Goal: Information Seeking & Learning: Learn about a topic

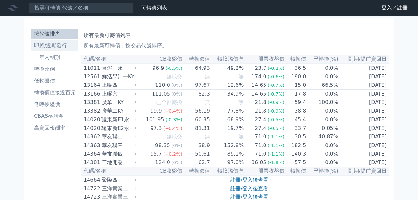
click at [53, 46] on li "即將/近期發行" at bounding box center [54, 46] width 47 height 8
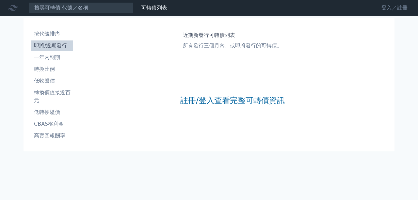
click at [385, 8] on link "登入／註冊" at bounding box center [394, 8] width 37 height 10
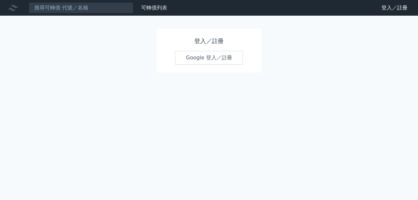
click at [214, 53] on link "Google 登入／註冊" at bounding box center [209, 58] width 68 height 14
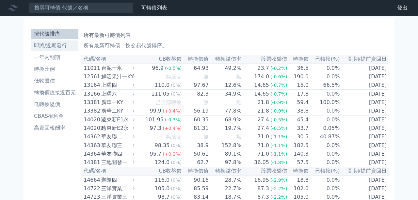
click at [45, 46] on li "即將/近期發行" at bounding box center [54, 46] width 47 height 8
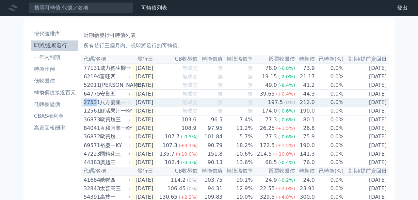
drag, startPoint x: 81, startPoint y: 105, endPoint x: 95, endPoint y: 107, distance: 13.5
click at [95, 107] on td "27531 八方雲集一" at bounding box center [106, 102] width 51 height 8
copy div "2753"
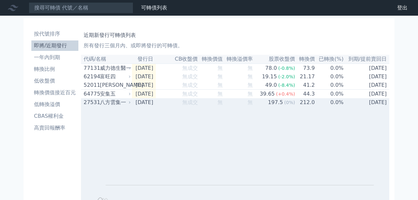
click at [116, 105] on div "八方雲集一" at bounding box center [114, 103] width 29 height 8
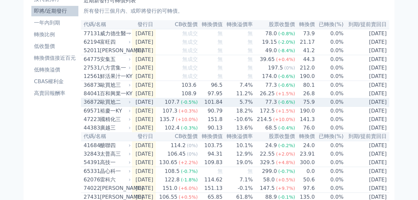
scroll to position [38, 0]
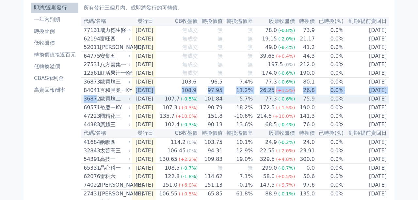
drag, startPoint x: 74, startPoint y: 101, endPoint x: 72, endPoint y: 108, distance: 6.8
click at [92, 105] on div "按代號排序 即將/近期發行 一年內到期 轉換比例 低收盤價 轉換價值接近百元 低轉換溢價 CBAS權利金 高賣回報酬率 近期新發行可轉債列表 所有發行三個月內…" at bounding box center [209, 188] width 360 height 404
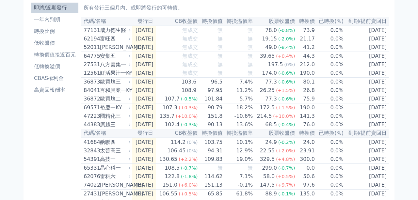
click at [69, 108] on div "按代號排序 即將/近期發行 一年內到期 轉換比例 低收盤價 轉換價值接近百元 低轉換溢價 CBAS權利金 高賣回報酬率" at bounding box center [55, 187] width 52 height 399
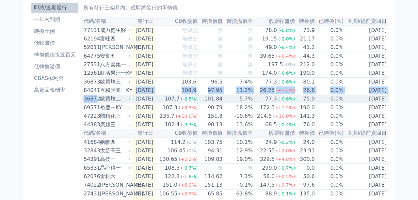
drag, startPoint x: 74, startPoint y: 105, endPoint x: 79, endPoint y: 106, distance: 5.0
click at [92, 106] on div "按代號排序 即將/近期發行 一年內到期 轉換比例 低收盤價 轉換價值接近百元 低轉換溢價 CBAS權利金 高賣回報酬率 近期新發行可轉債列表 所有發行三個月內…" at bounding box center [209, 188] width 360 height 404
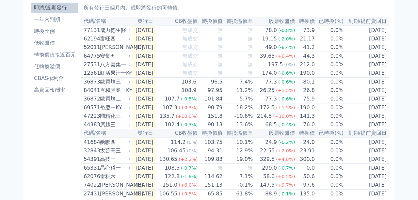
click at [73, 106] on div "按代號排序 即將/近期發行 一年內到期 轉換比例 低收盤價 轉換價值接近百元 低轉換溢價 CBAS權利金 高賣回報酬率" at bounding box center [55, 187] width 52 height 399
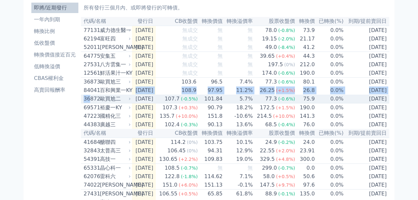
drag, startPoint x: 78, startPoint y: 106, endPoint x: 89, endPoint y: 105, distance: 11.4
click at [89, 105] on div "按代號排序 即將/近期發行 一年內到期 轉換比例 低收盤價 轉換價值接近百元 低轉換溢價 CBAS權利金 高賣回報酬率 近期新發行可轉債列表 所有發行三個月內…" at bounding box center [209, 188] width 360 height 404
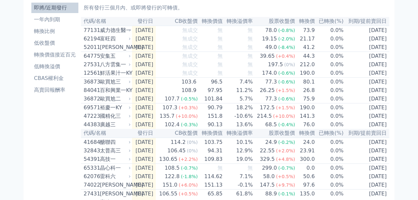
click at [75, 110] on div "按代號排序 即將/近期發行 一年內到期 轉換比例 低收盤價 轉換價值接近百元 低轉換溢價 CBAS權利金 高賣回報酬率" at bounding box center [55, 187] width 52 height 399
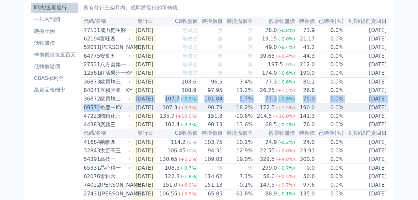
drag, startPoint x: 78, startPoint y: 115, endPoint x: 79, endPoint y: 110, distance: 4.5
click at [90, 112] on div "按代號排序 即將/近期發行 一年內到期 轉換比例 低收盤價 轉換價值接近百元 低轉換溢價 CBAS權利金 高賣回報酬率 近期新發行可轉債列表 所有發行三個月內…" at bounding box center [209, 188] width 360 height 404
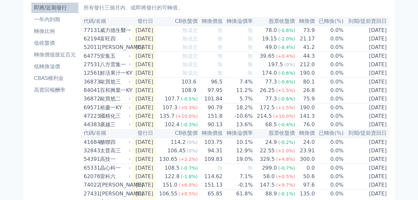
drag, startPoint x: 69, startPoint y: 108, endPoint x: 68, endPoint y: 104, distance: 4.0
click at [69, 108] on div "按代號排序 即將/近期發行 一年內到期 轉換比例 低收盤價 轉換價值接近百元 低轉換溢價 CBAS權利金 高賣回報酬率" at bounding box center [55, 187] width 52 height 399
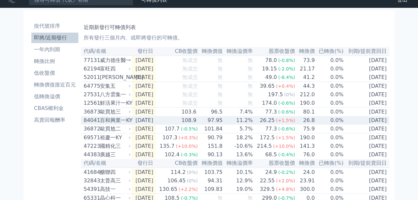
scroll to position [0, 0]
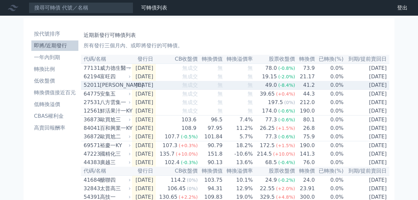
click at [106, 86] on div "[PERSON_NAME]" at bounding box center [114, 85] width 29 height 8
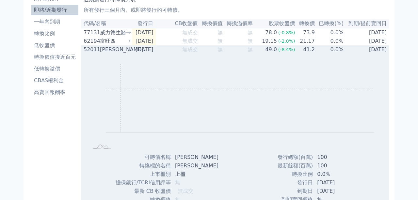
scroll to position [38, 0]
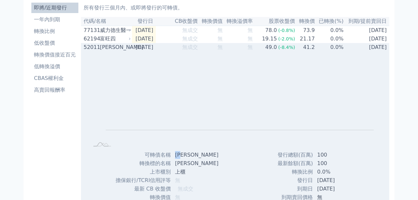
drag, startPoint x: 176, startPoint y: 158, endPoint x: 187, endPoint y: 159, distance: 11.1
click at [187, 159] on td "[PERSON_NAME]" at bounding box center [197, 155] width 53 height 8
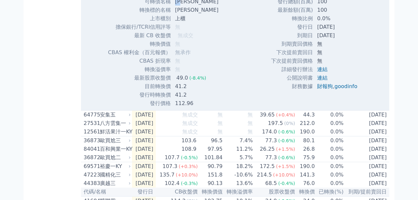
scroll to position [227, 0]
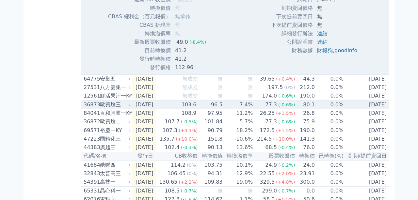
click at [111, 109] on div "歐買尬三" at bounding box center [114, 105] width 29 height 8
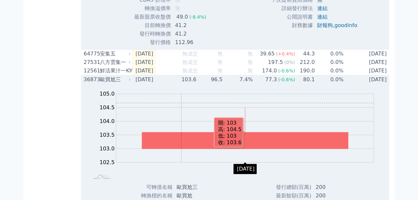
scroll to position [303, 0]
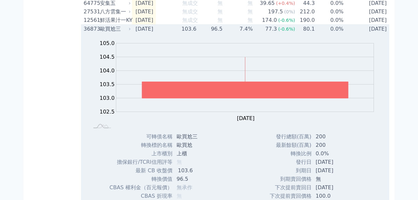
click at [182, 141] on td "歐買尬三" at bounding box center [193, 136] width 40 height 8
click at [178, 141] on td "歐買尬三" at bounding box center [193, 136] width 40 height 8
drag, startPoint x: 176, startPoint y: 143, endPoint x: 192, endPoint y: 143, distance: 15.7
click at [192, 141] on td "歐買尬三" at bounding box center [193, 136] width 40 height 8
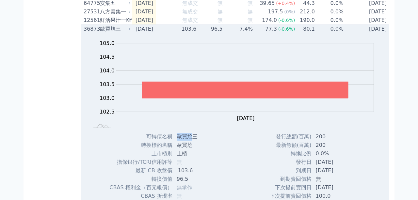
copy td "歐買尬"
click at [98, 33] on div "36873" at bounding box center [91, 29] width 15 height 8
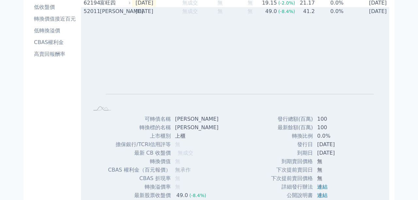
scroll to position [0, 0]
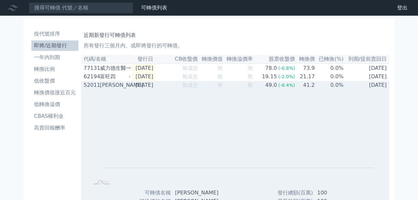
click at [124, 88] on div "[PERSON_NAME]" at bounding box center [114, 85] width 29 height 8
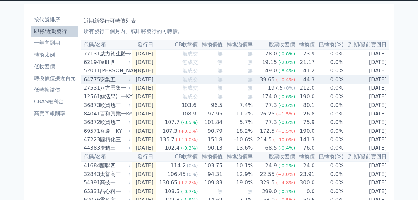
scroll to position [38, 0]
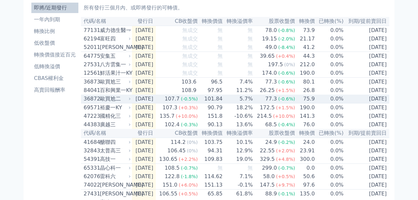
click at [315, 103] on td "75.9" at bounding box center [305, 99] width 20 height 9
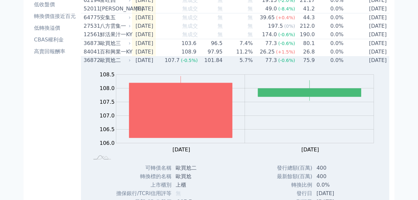
scroll to position [76, 0]
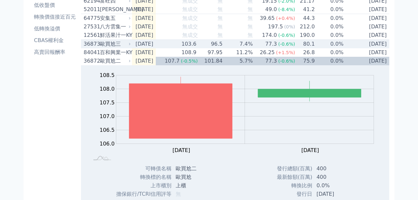
click at [272, 48] on div "77.3" at bounding box center [271, 44] width 14 height 8
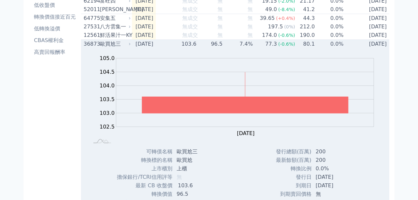
click at [133, 49] on td "[DATE]" at bounding box center [144, 44] width 24 height 9
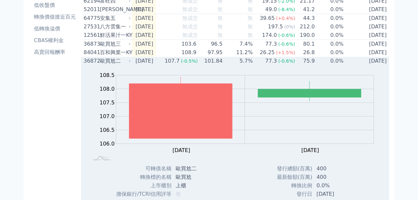
click at [148, 63] on td "[DATE]" at bounding box center [144, 61] width 24 height 8
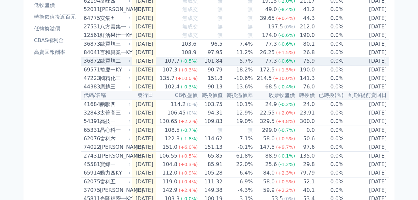
click at [156, 63] on td "[DATE]" at bounding box center [144, 61] width 24 height 9
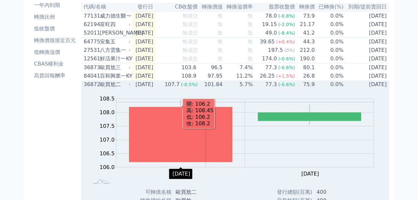
scroll to position [38, 0]
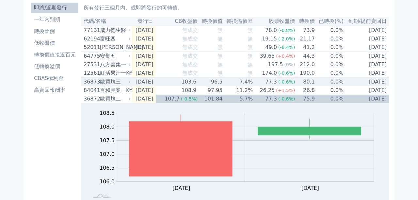
click at [150, 86] on td "[DATE]" at bounding box center [144, 82] width 24 height 9
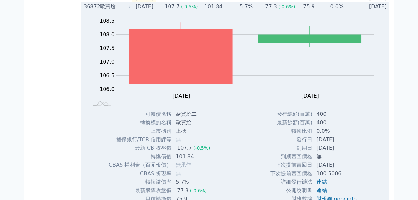
scroll to position [265, 0]
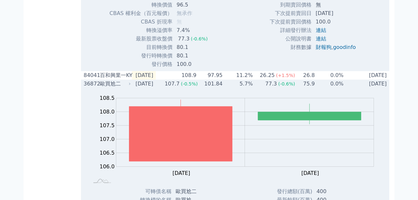
click at [117, 88] on div "歐買尬二" at bounding box center [114, 84] width 29 height 8
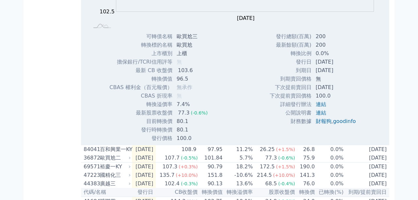
scroll to position [114, 0]
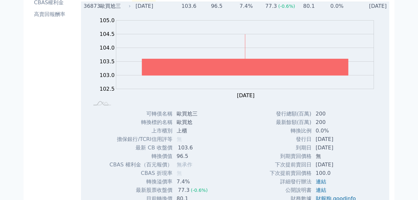
click at [110, 9] on div "歐買尬三" at bounding box center [114, 6] width 29 height 8
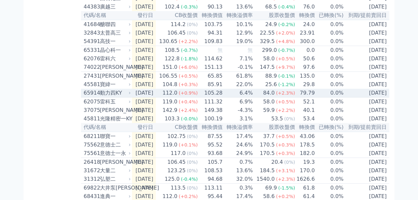
scroll to position [151, 0]
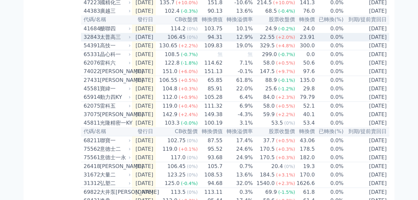
click at [109, 41] on div "太普高三" at bounding box center [114, 37] width 29 height 8
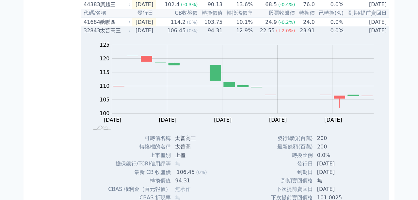
scroll to position [114, 0]
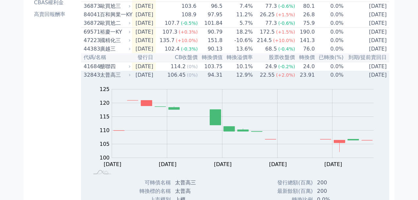
click at [111, 79] on div "太普高三" at bounding box center [114, 75] width 29 height 8
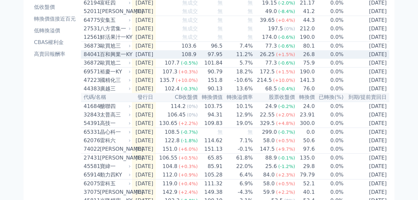
scroll to position [76, 0]
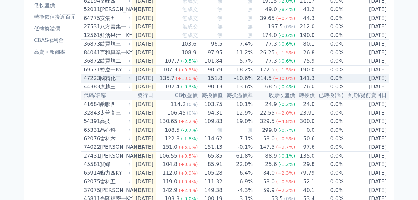
click at [110, 82] on div "國精化三" at bounding box center [114, 78] width 29 height 8
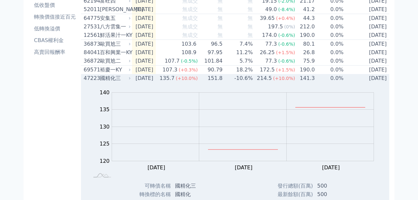
click at [112, 82] on div "國精化三" at bounding box center [114, 78] width 29 height 8
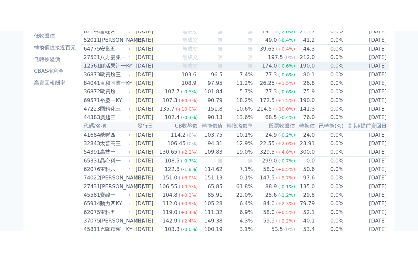
scroll to position [0, 0]
